Goal: Complete application form

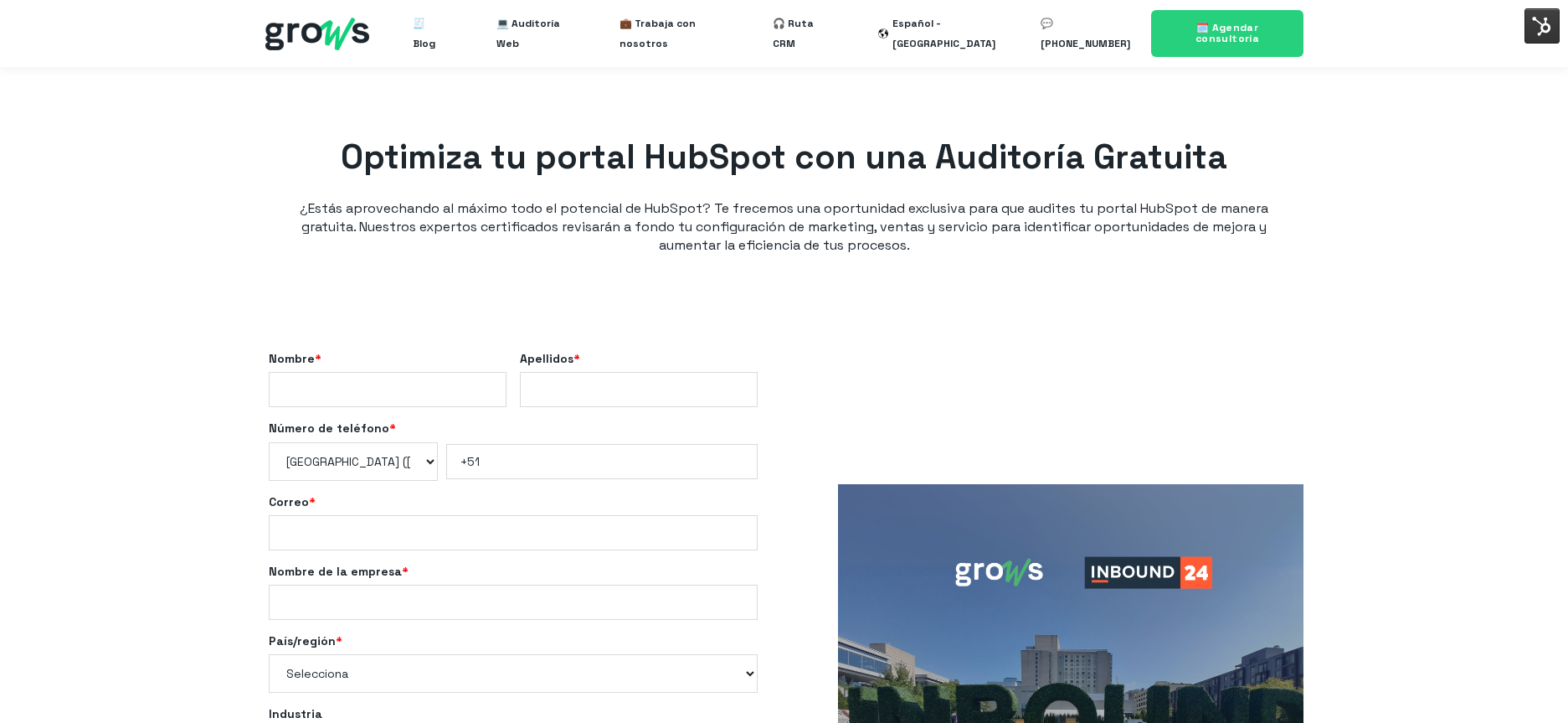
select select "PE"
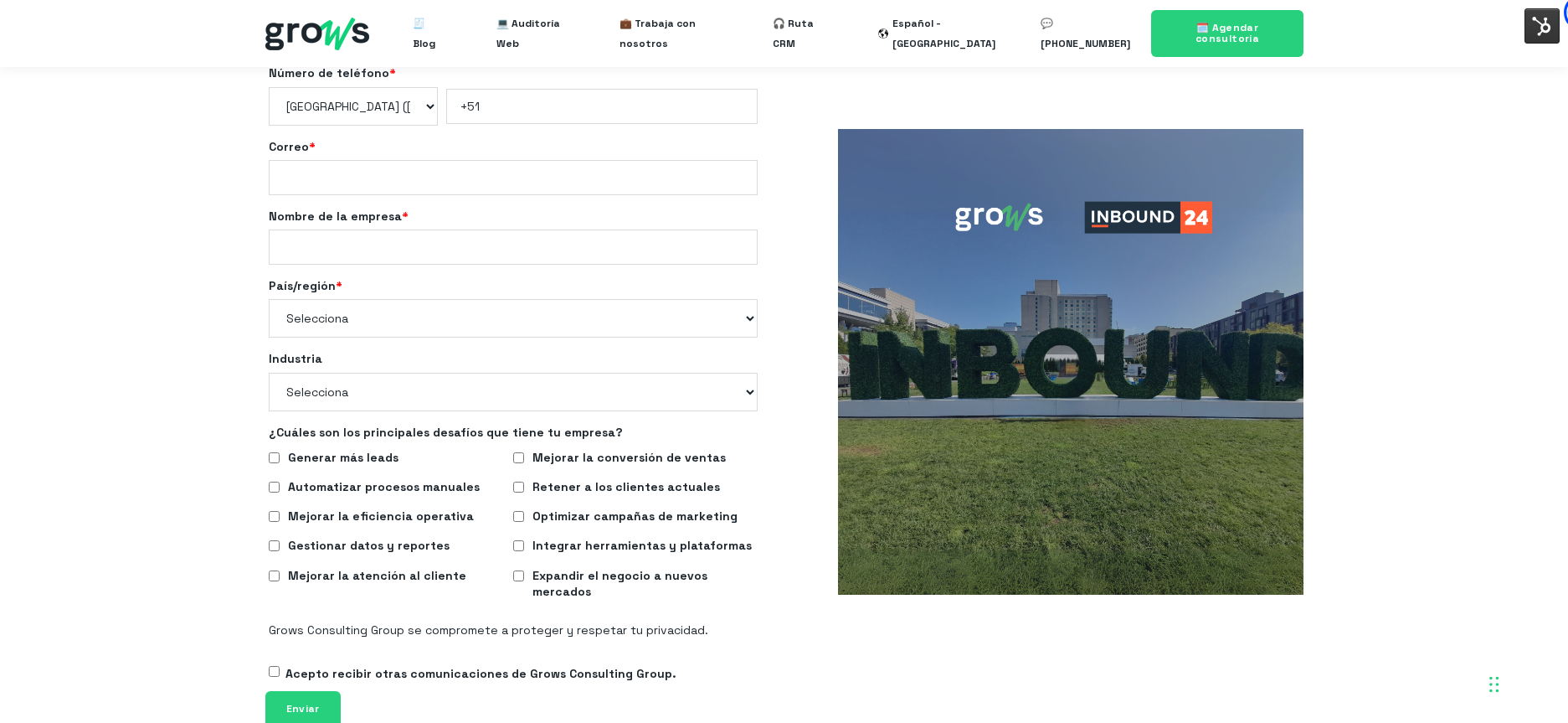
scroll to position [127, 0]
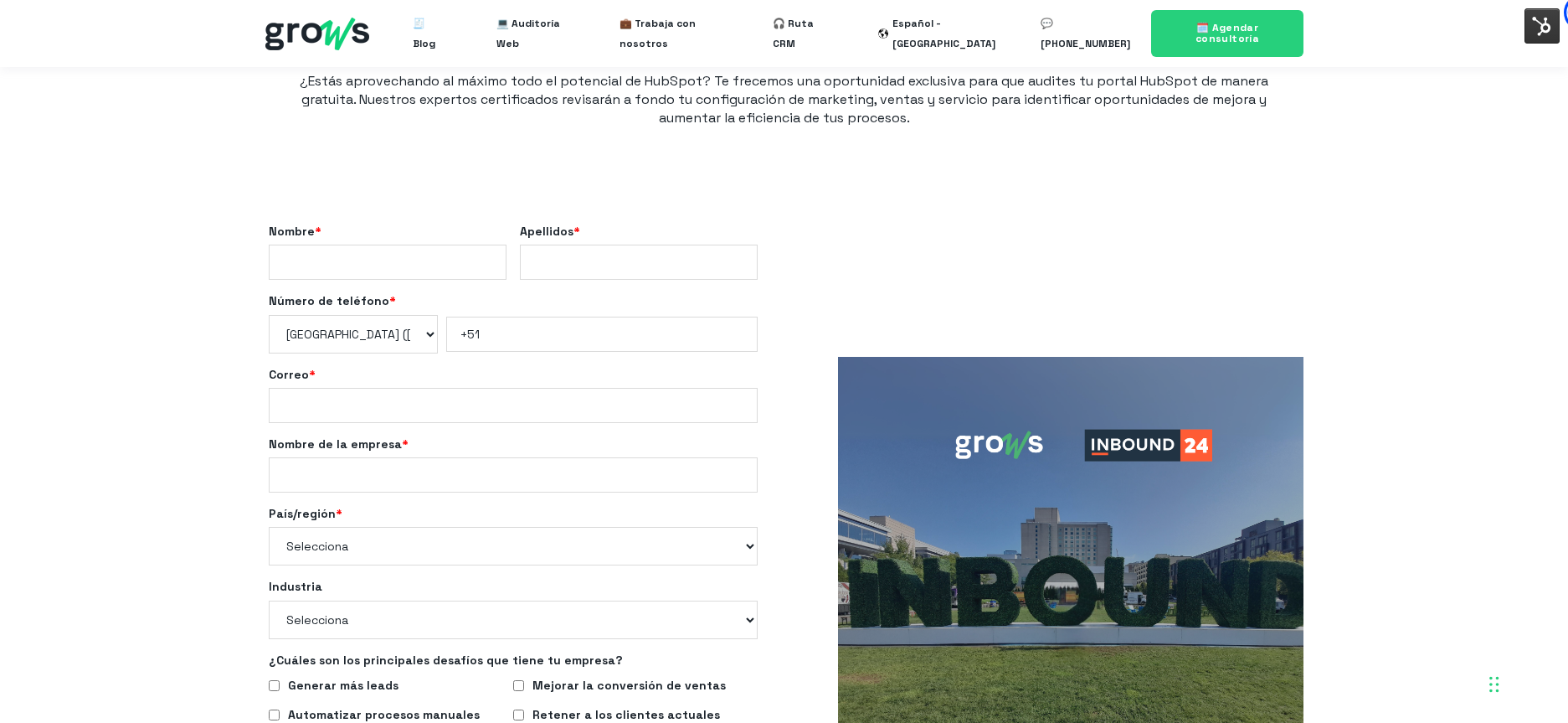
click at [1264, 364] on img at bounding box center [1070, 589] width 466 height 466
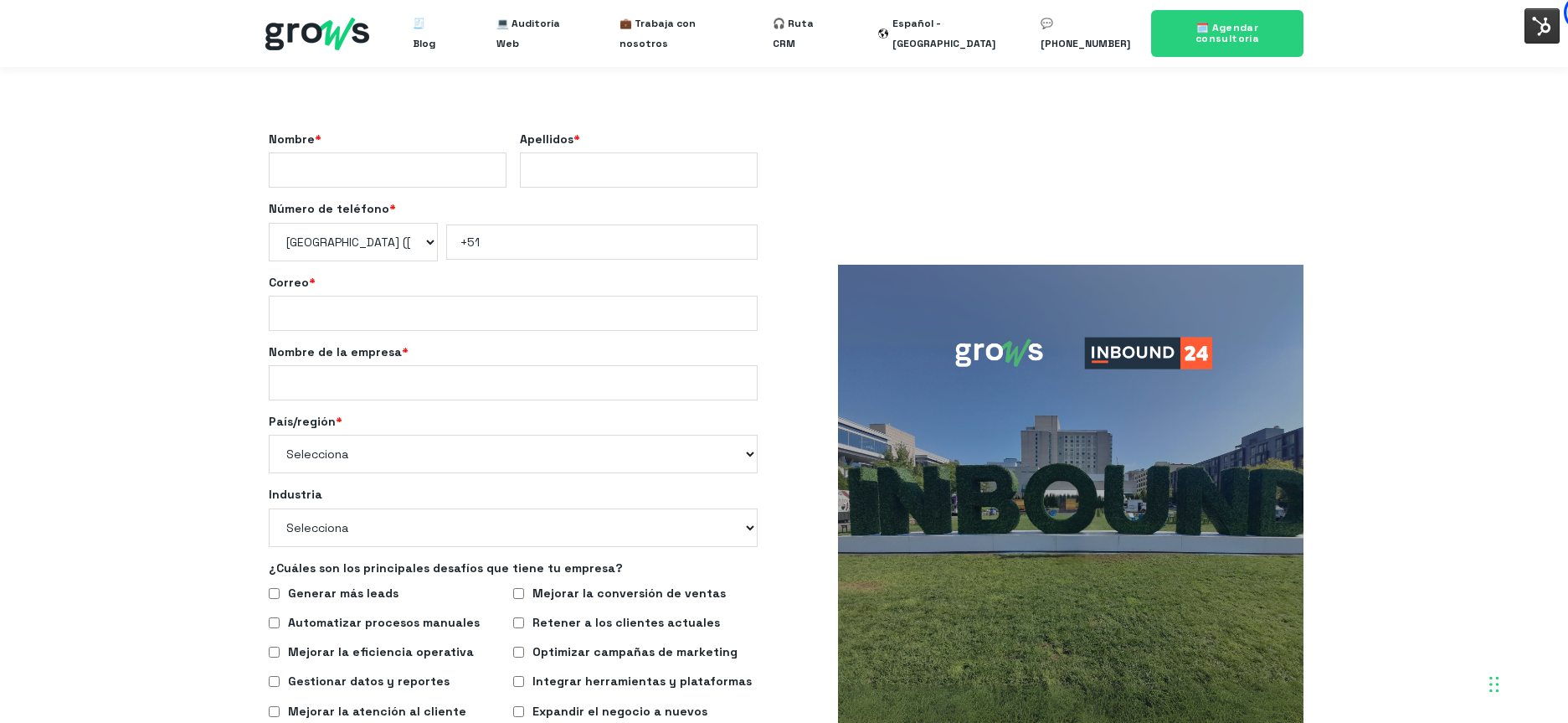
scroll to position [0, 0]
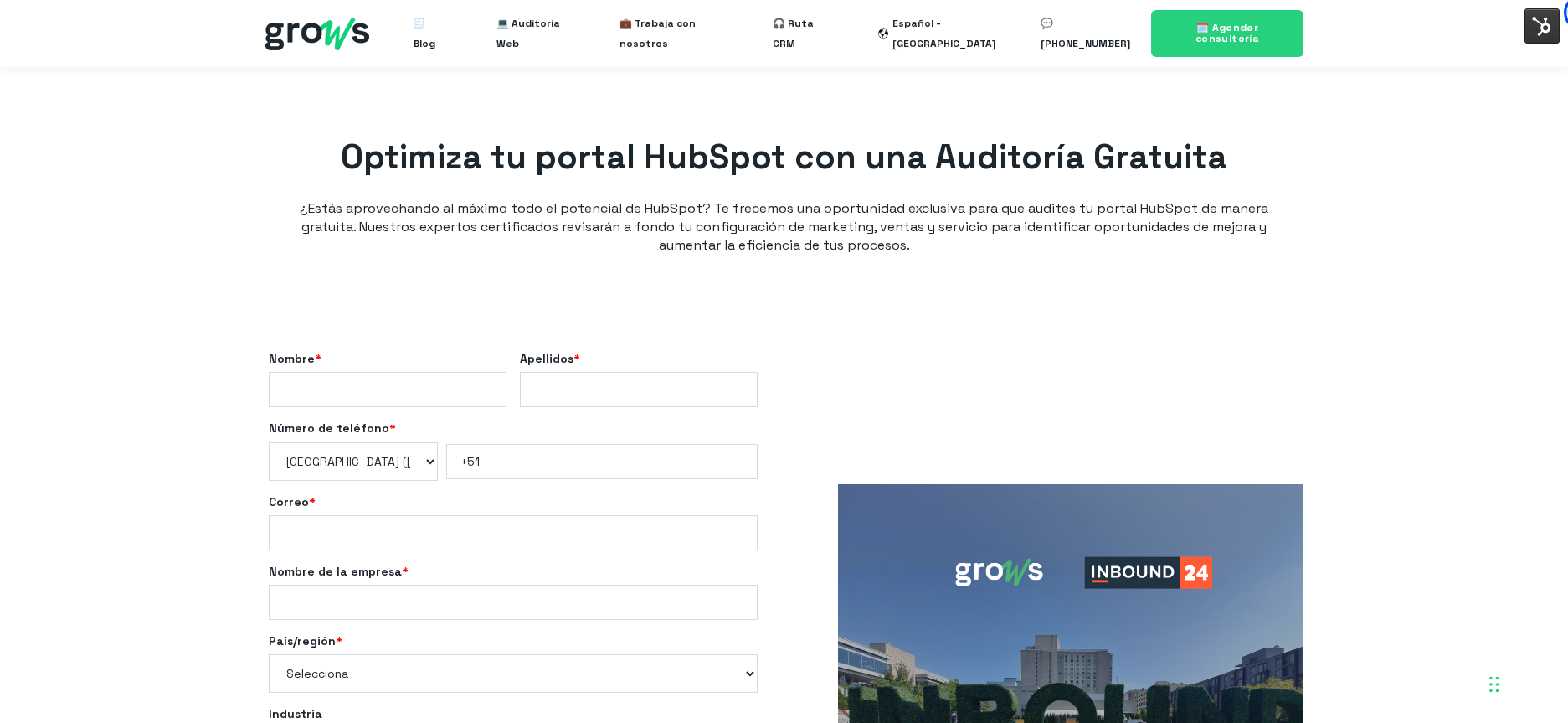
click at [1542, 23] on img at bounding box center [1542, 25] width 35 height 35
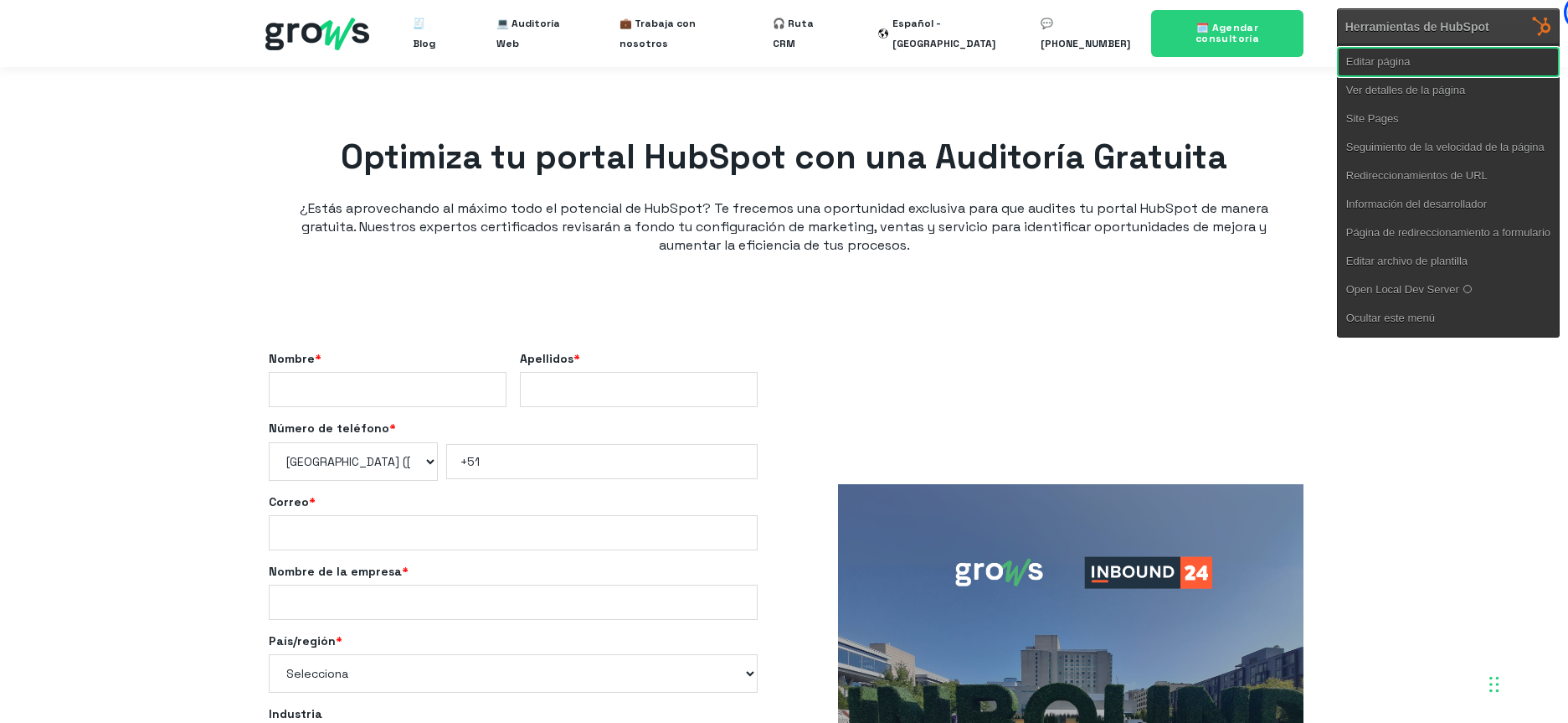
click at [1503, 48] on link "Editar página" at bounding box center [1447, 62] width 221 height 28
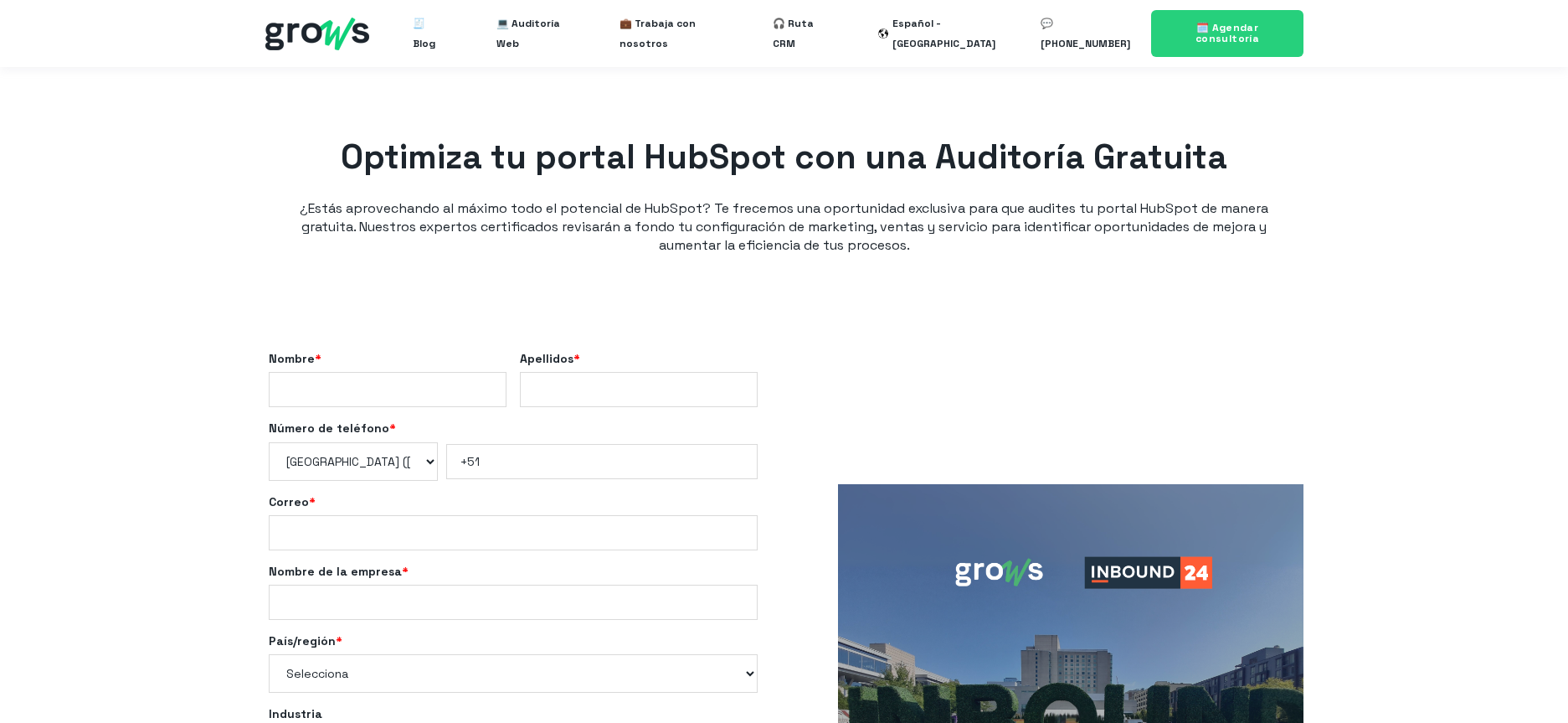
select select "PE"
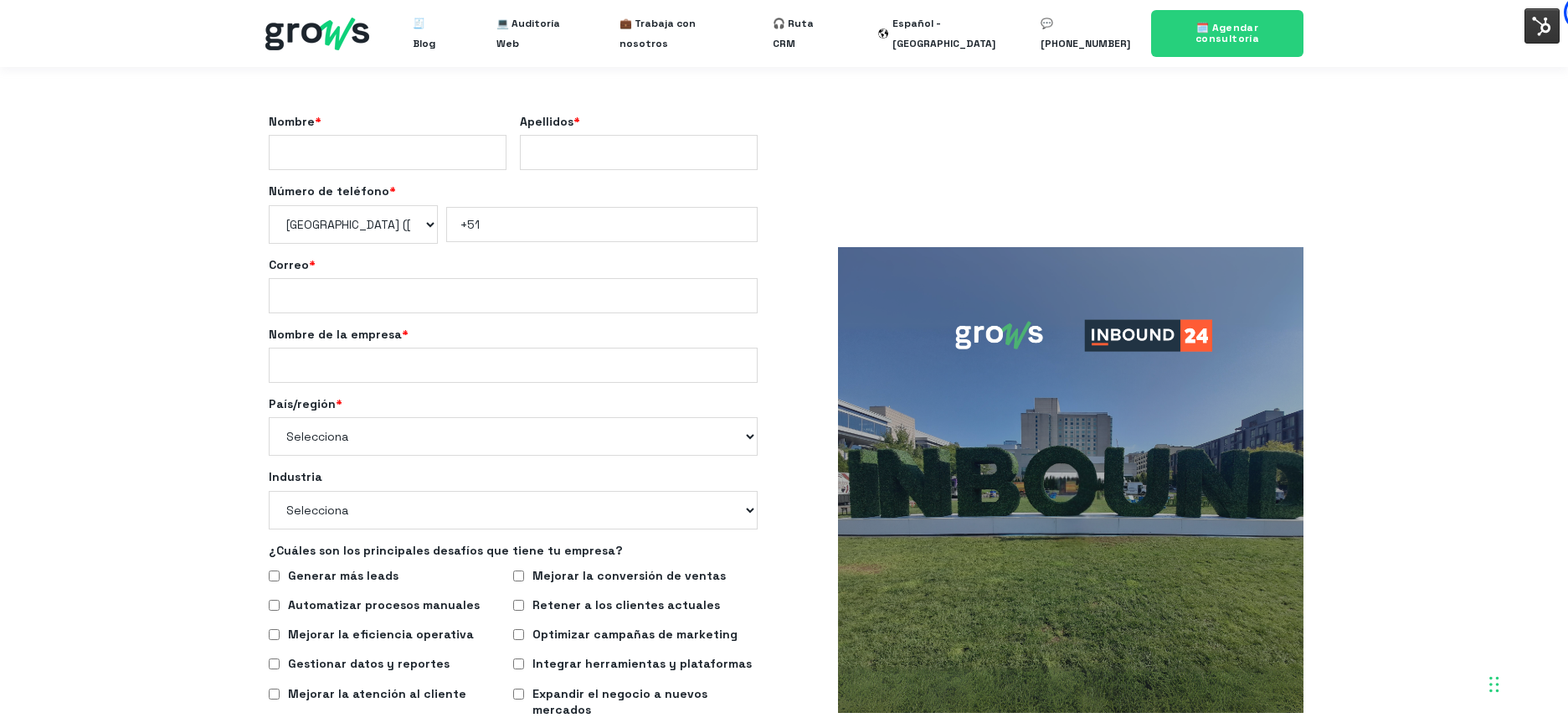
scroll to position [164, 0]
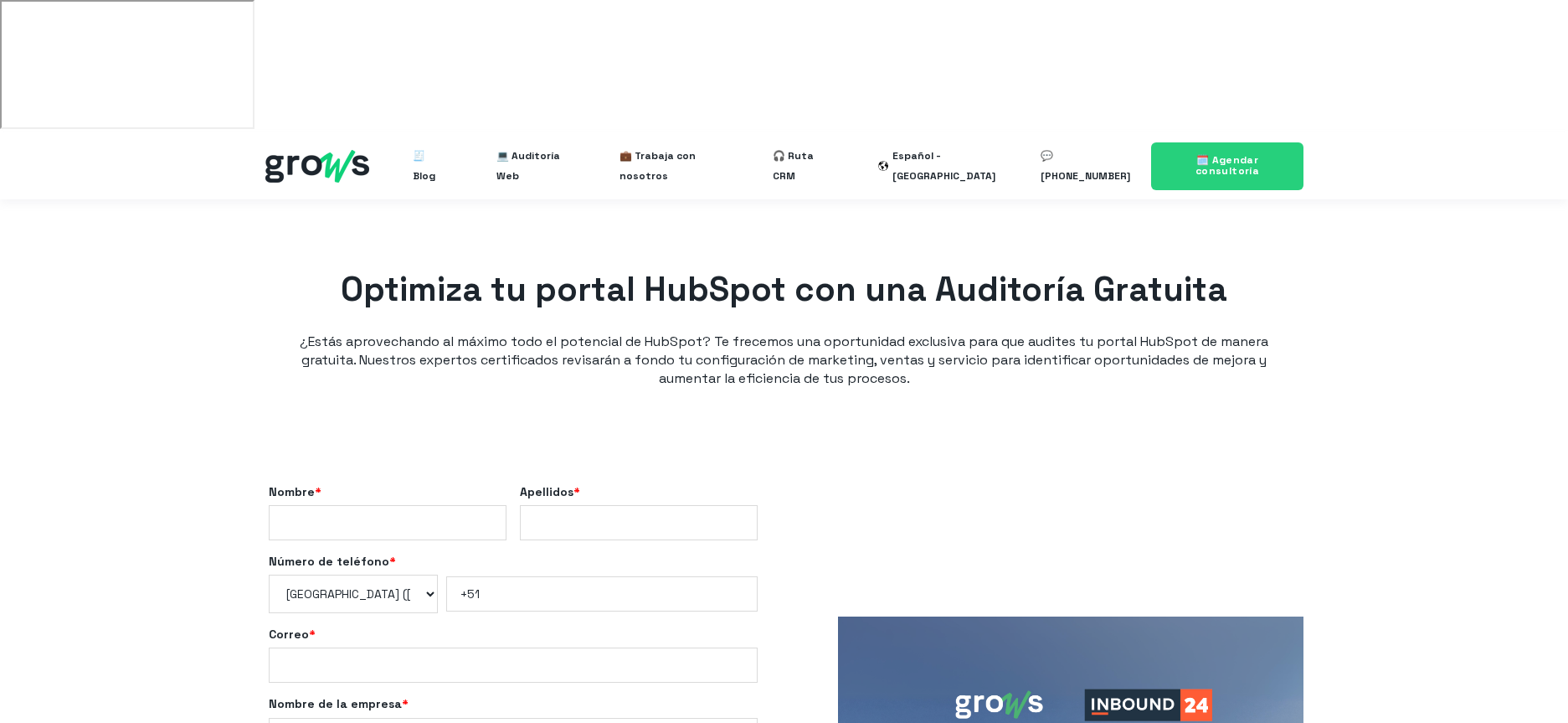
select select "PE"
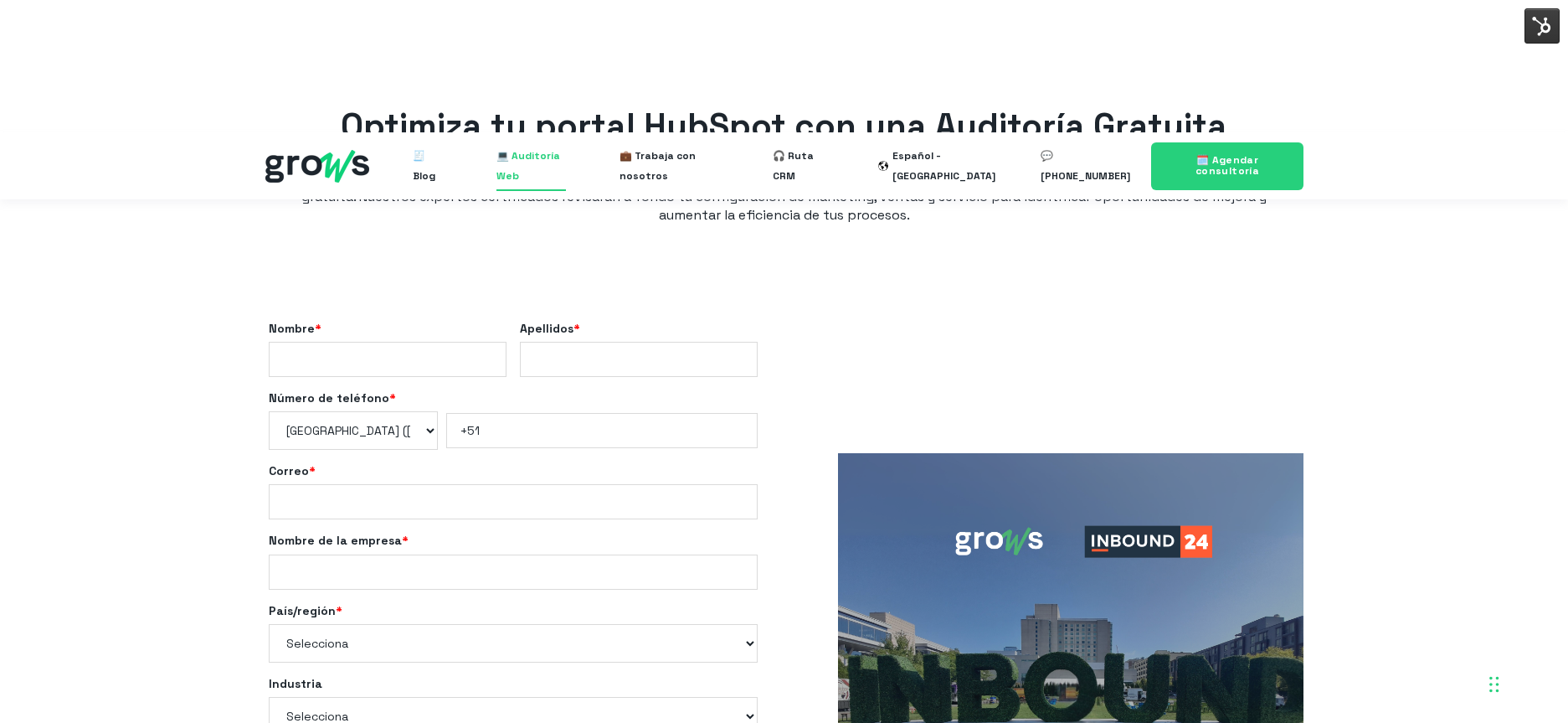
scroll to position [164, 0]
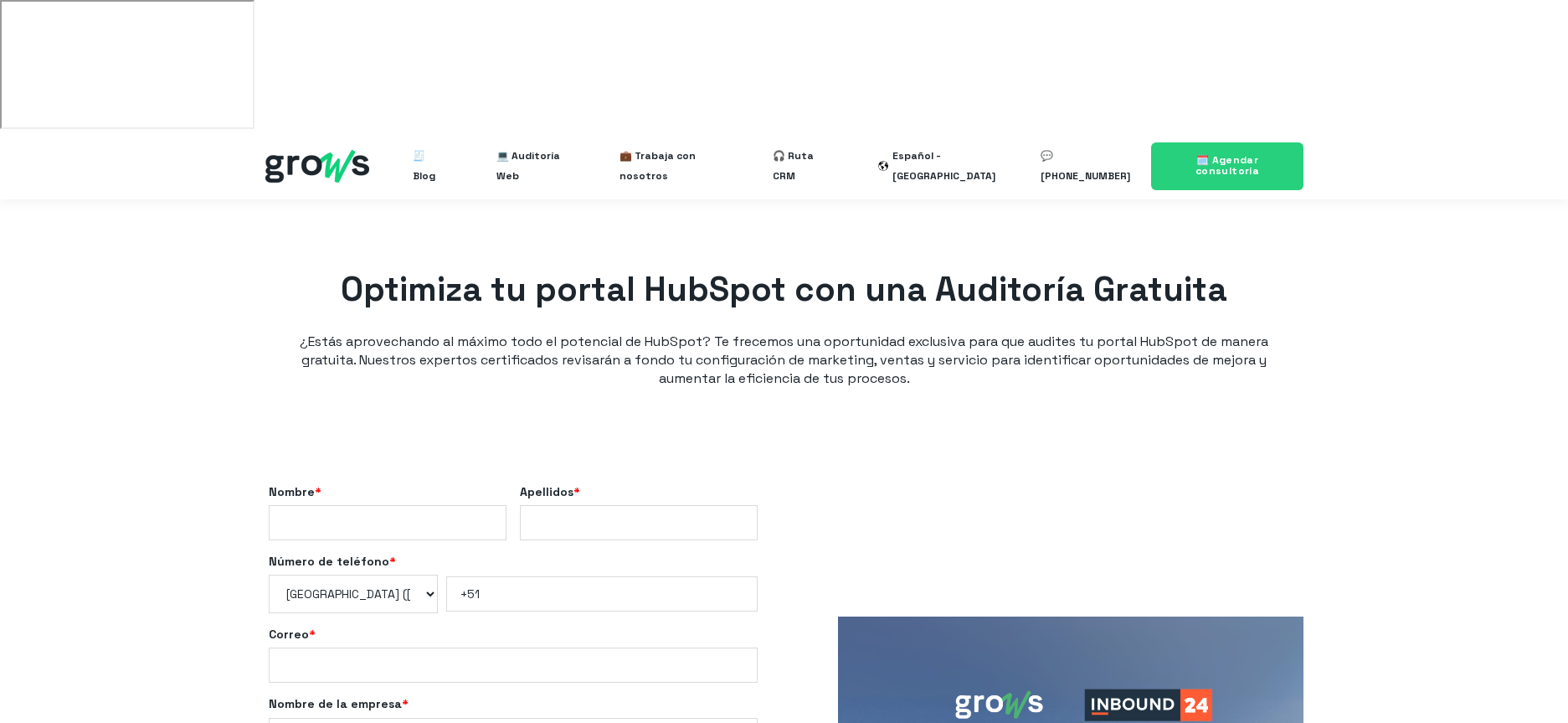
select select "PE"
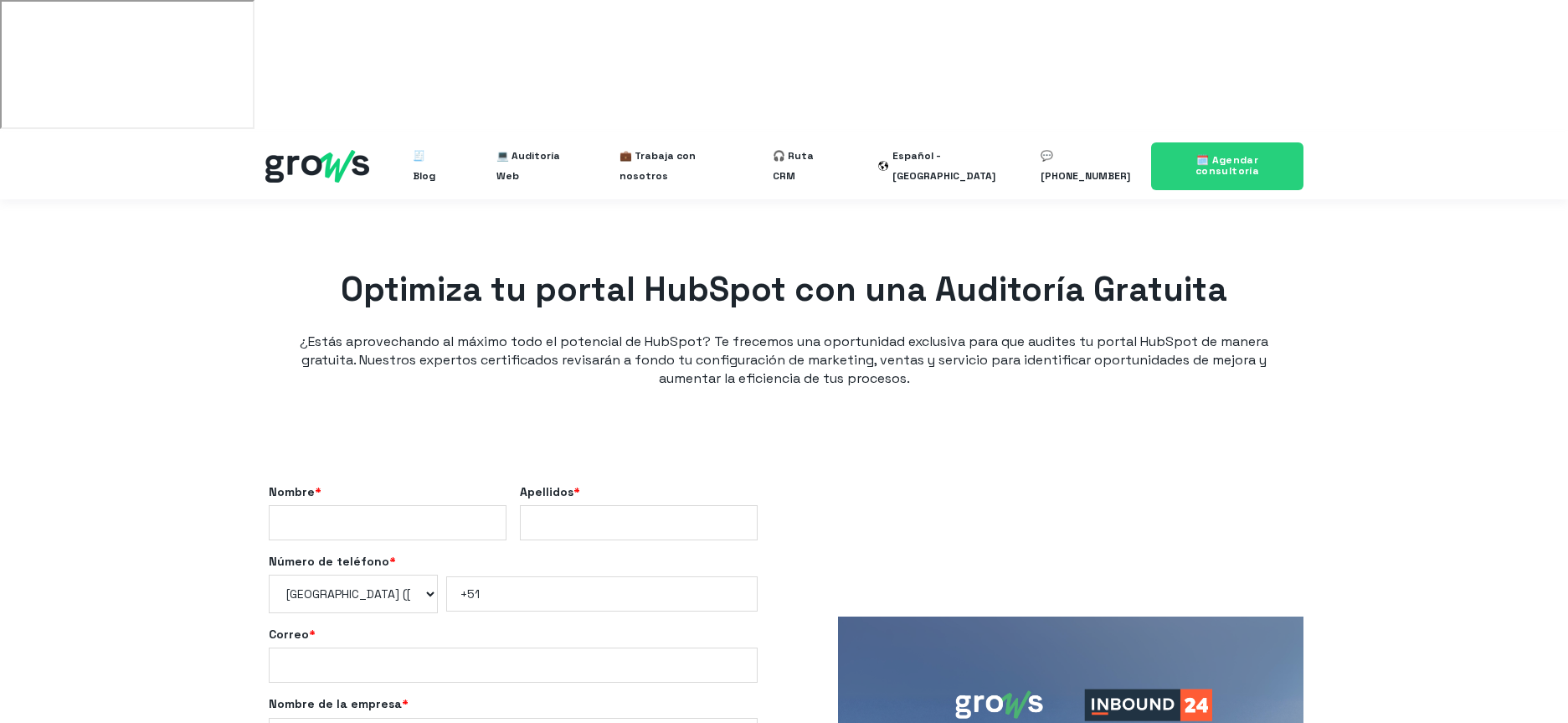
select select "PE"
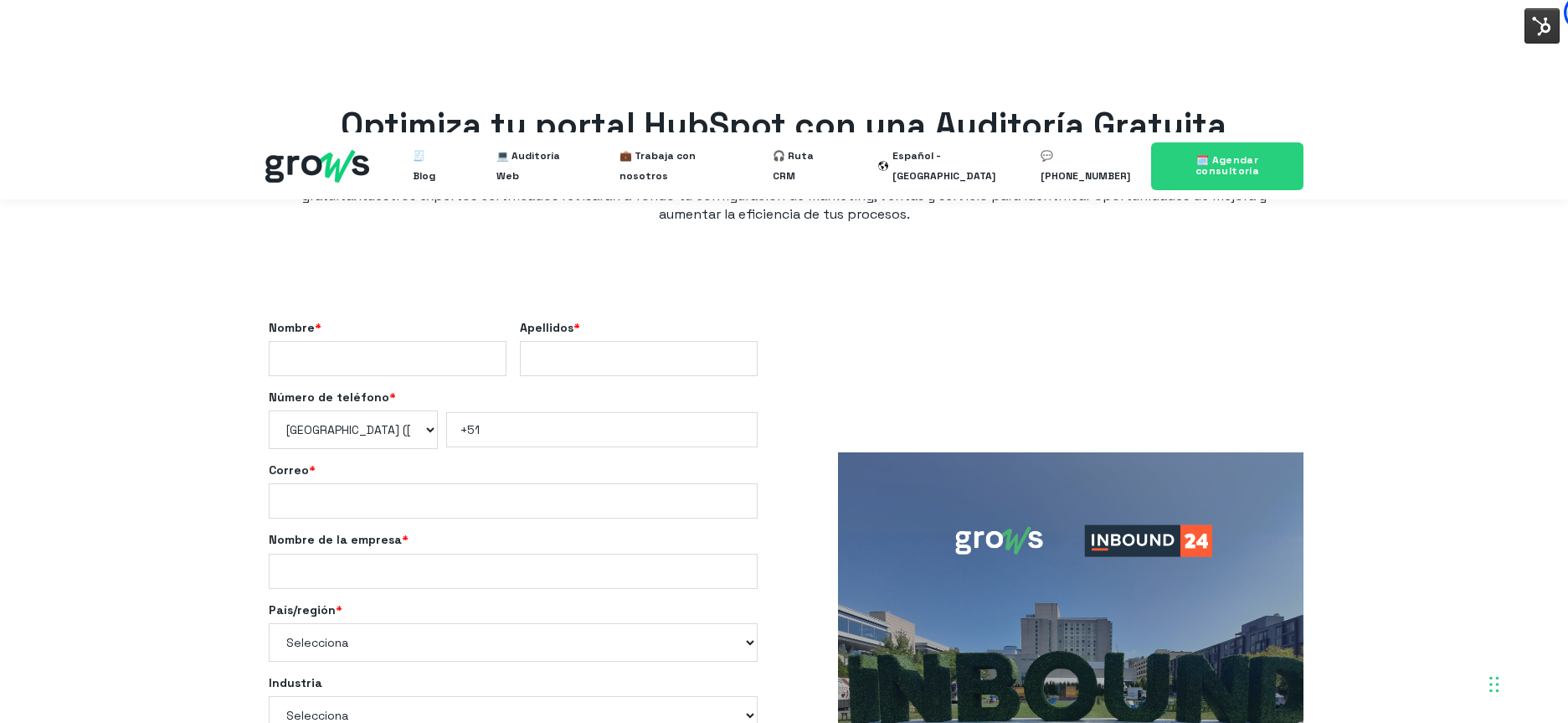
click at [1398, 242] on div "Nombre * Apellidos * Número de teléfono * * [GEOGRAPHIC_DATA] (‫[GEOGRAPHIC_DAT…" at bounding box center [784, 675] width 1568 height 867
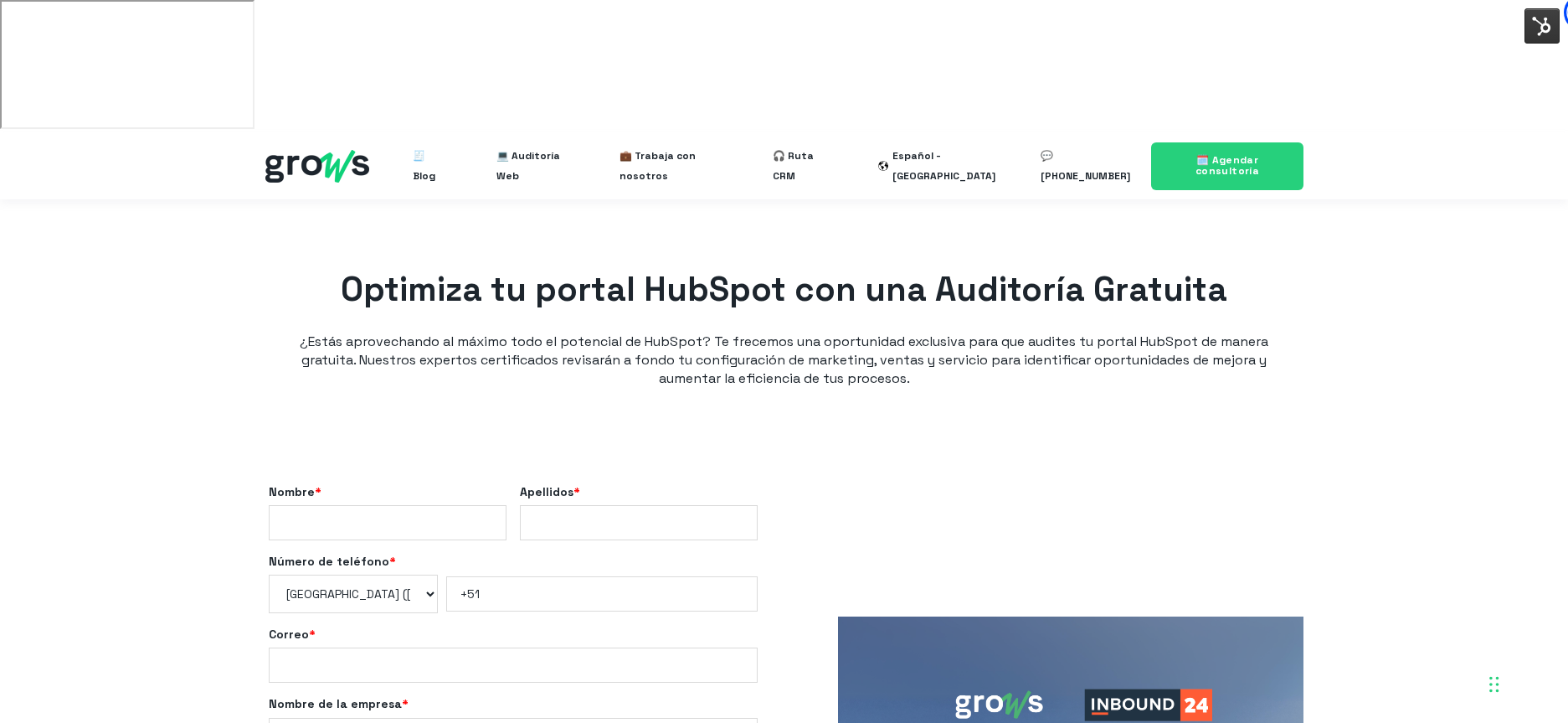
click at [1544, 35] on img at bounding box center [1542, 25] width 35 height 35
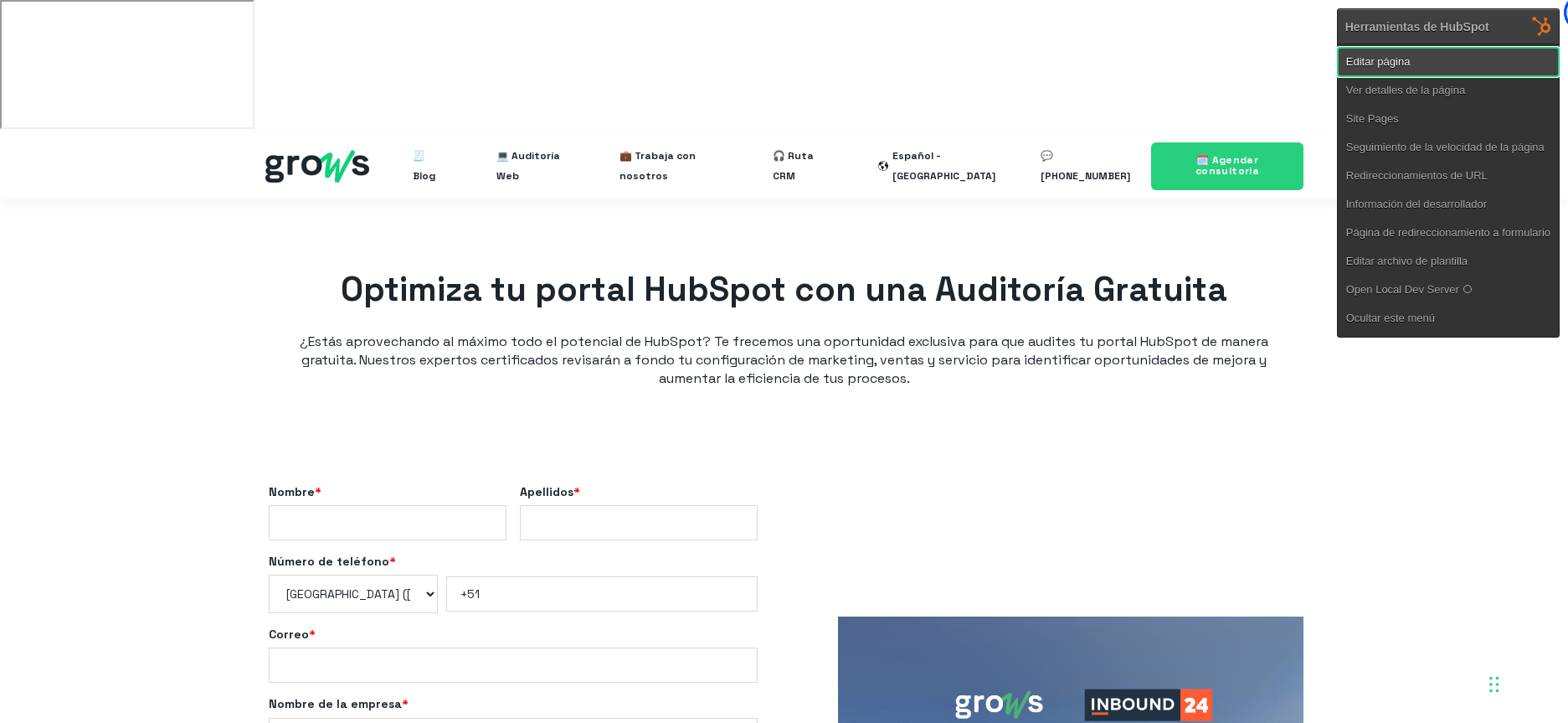
click at [1407, 71] on link "Editar página" at bounding box center [1447, 62] width 221 height 28
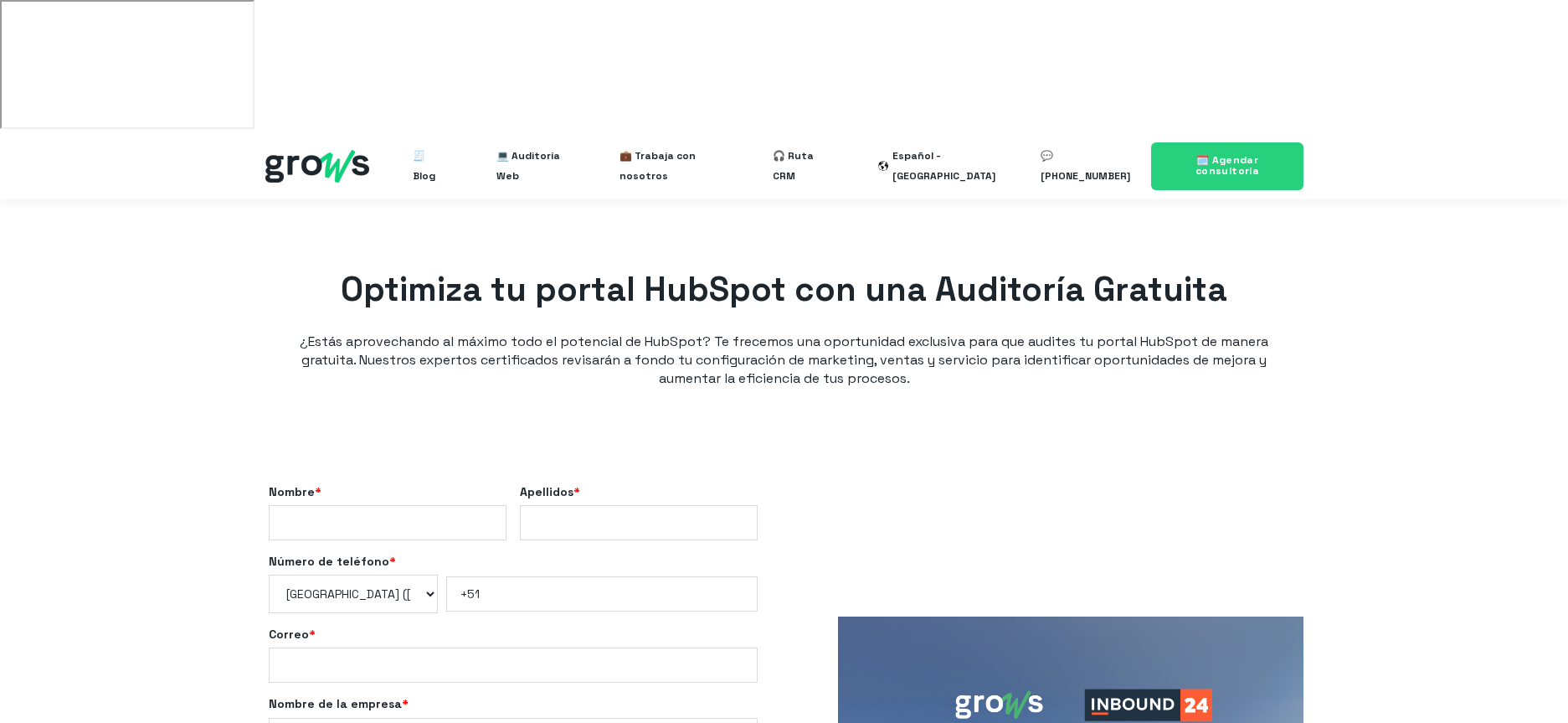
select select "PE"
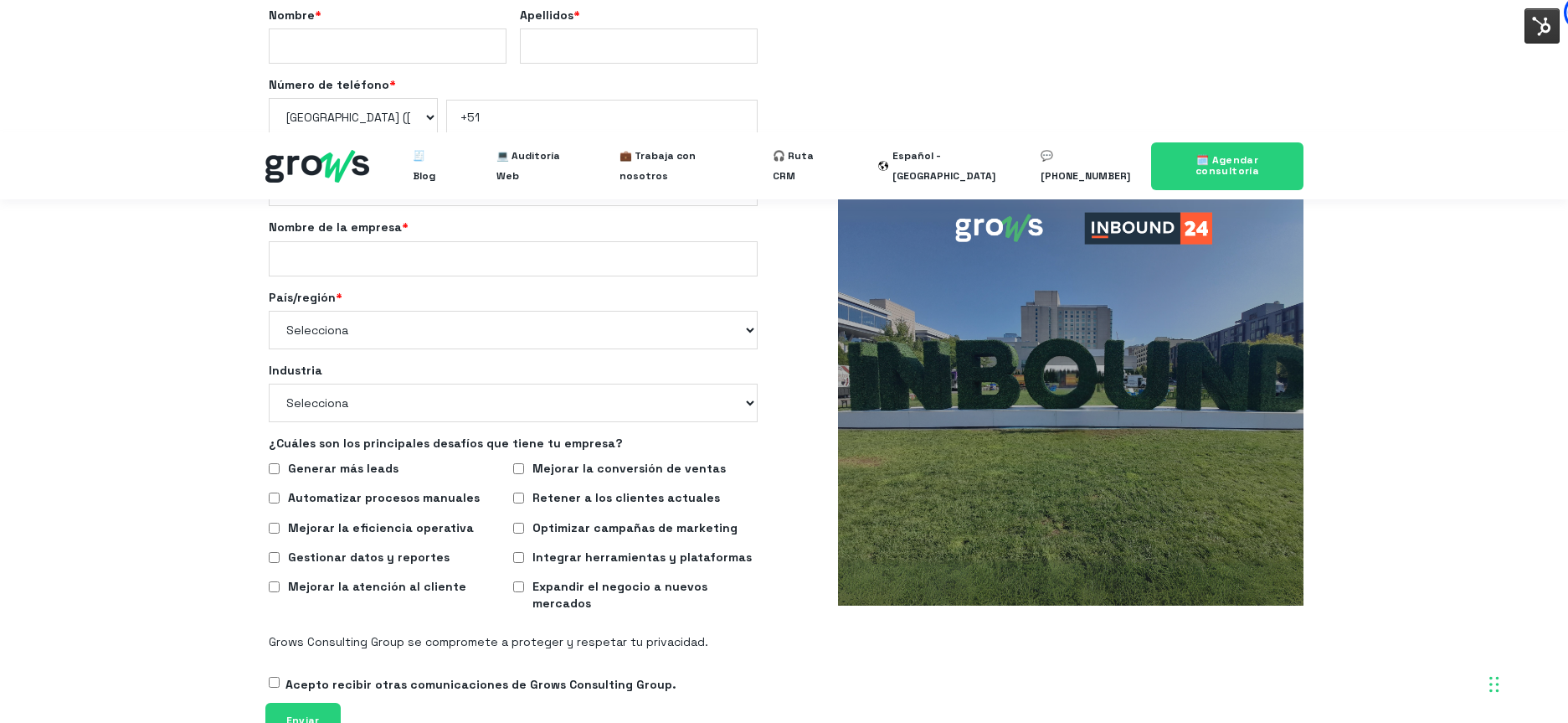
scroll to position [251, 0]
